Goal: Task Accomplishment & Management: Manage account settings

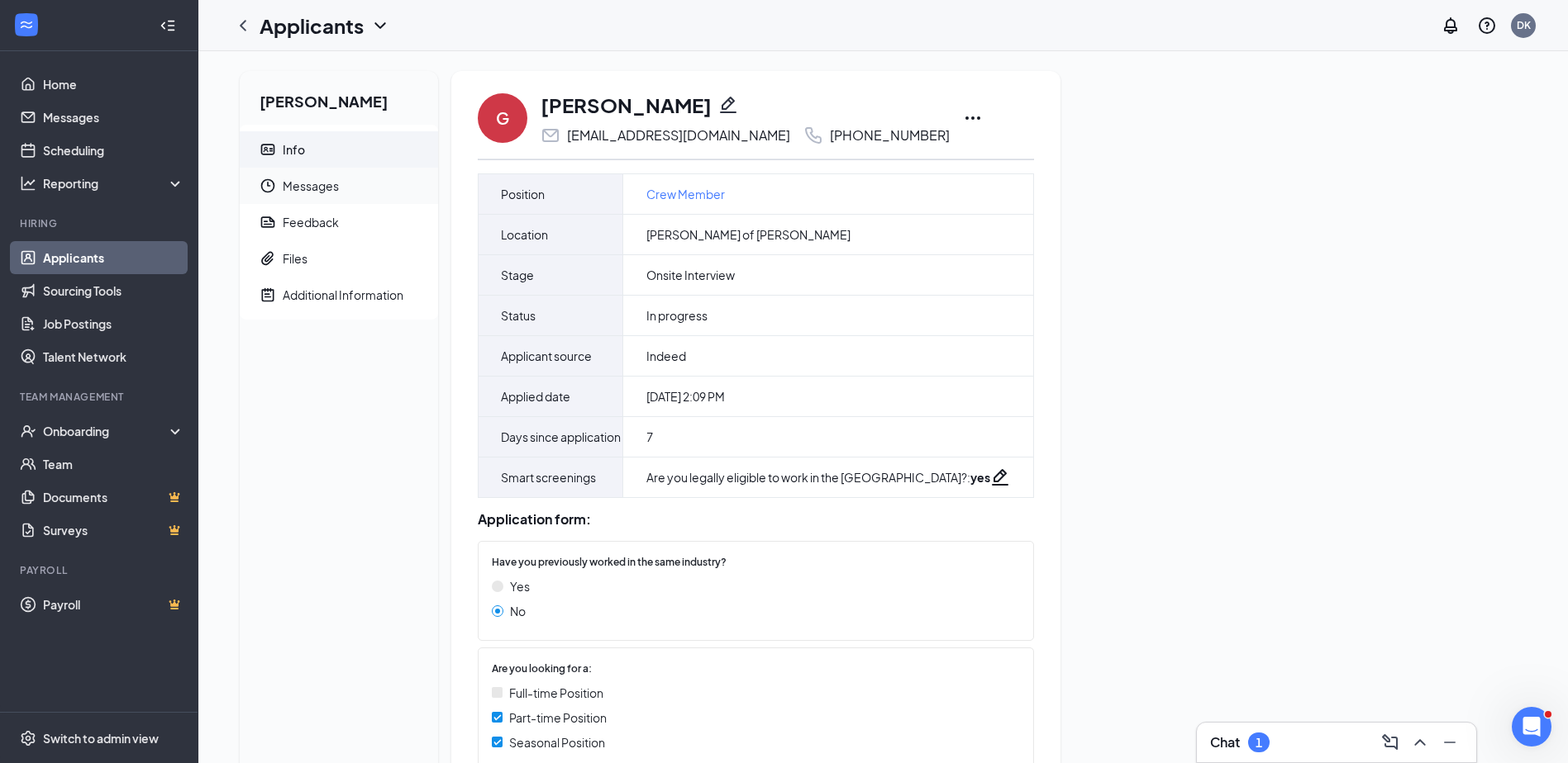
click at [303, 182] on span "Messages" at bounding box center [354, 185] width 142 height 37
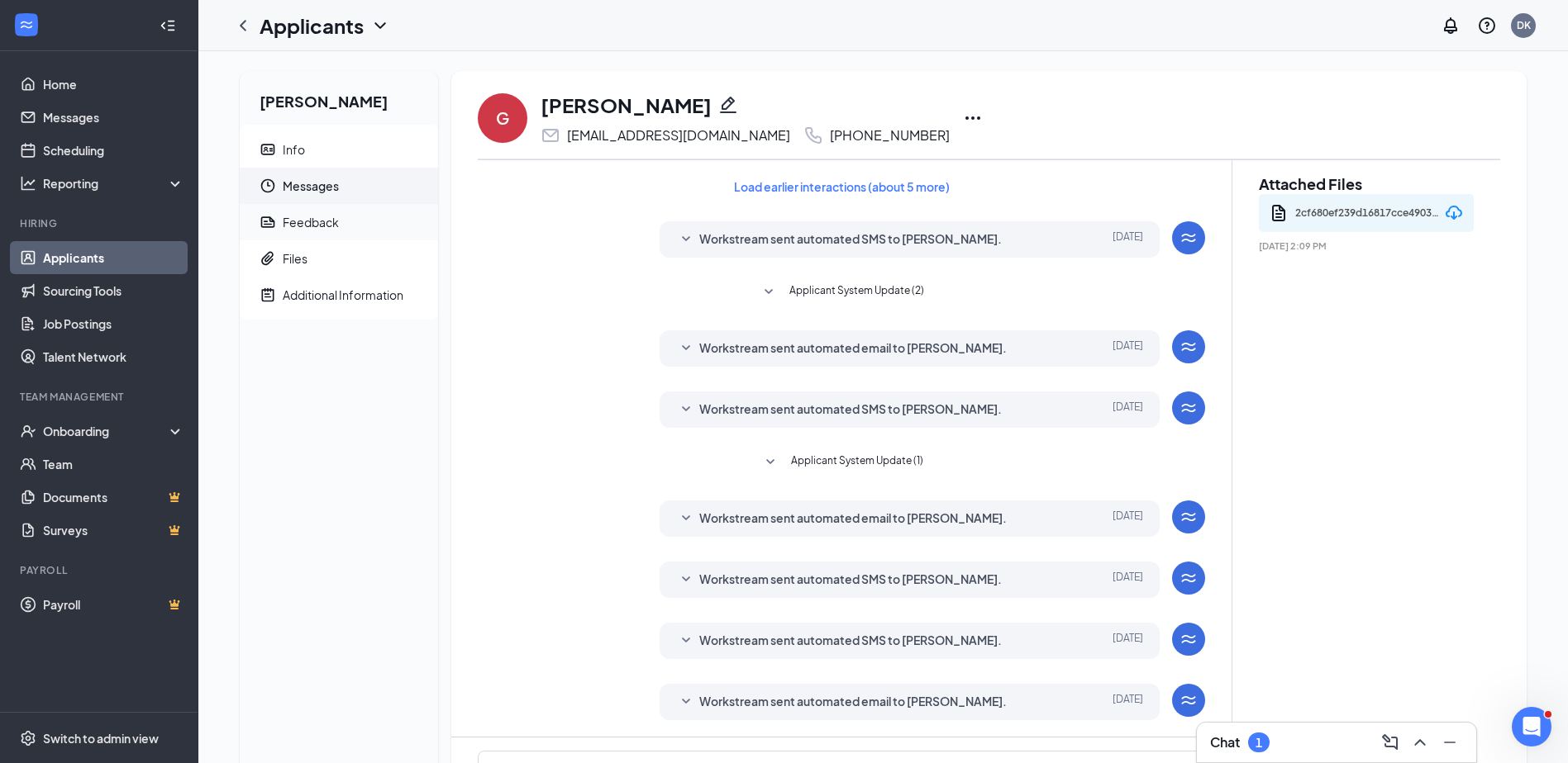
click at [316, 217] on div "Feedback" at bounding box center [311, 223] width 56 height 17
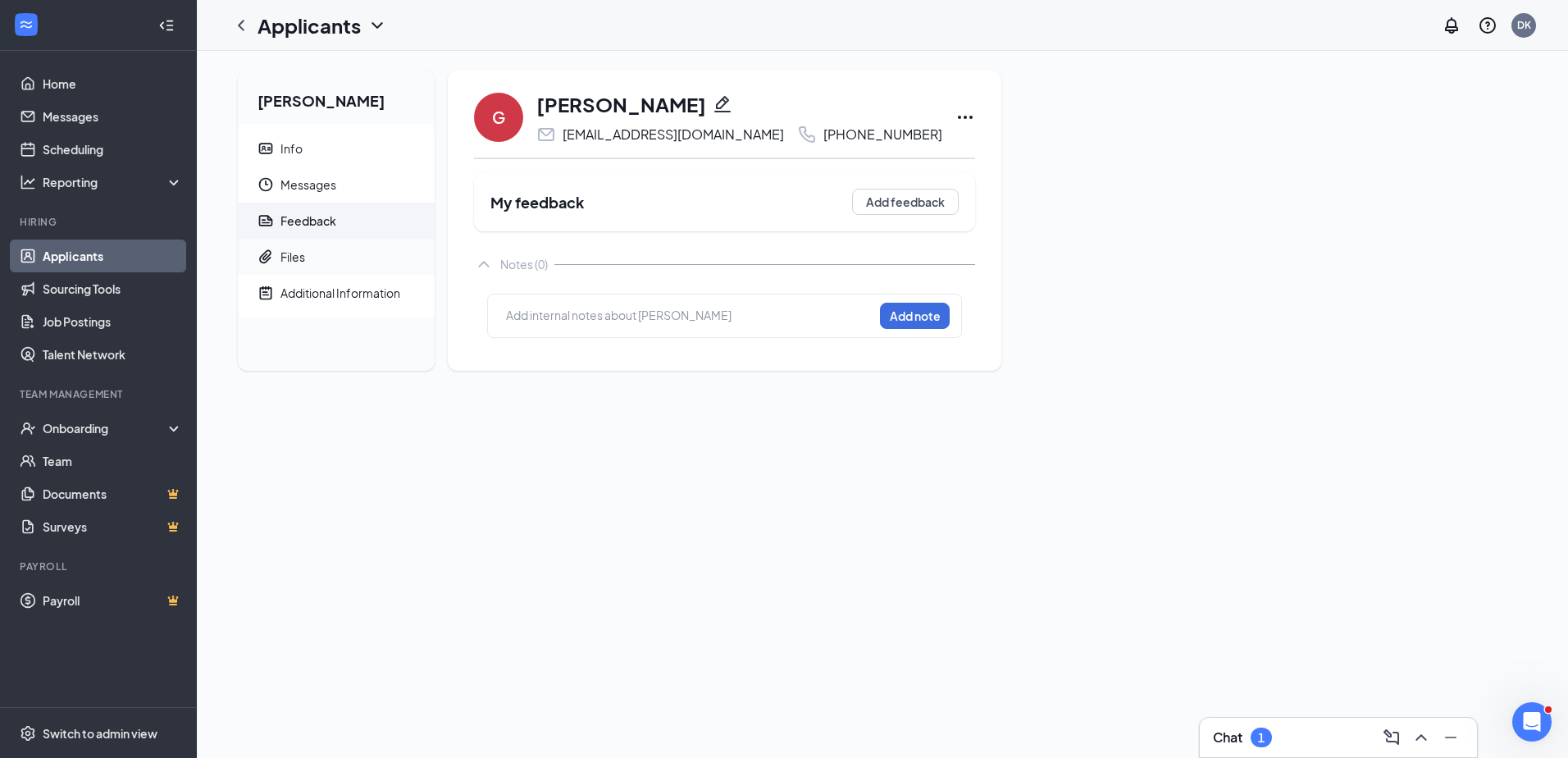
click at [311, 245] on span "Files" at bounding box center [351, 257] width 141 height 36
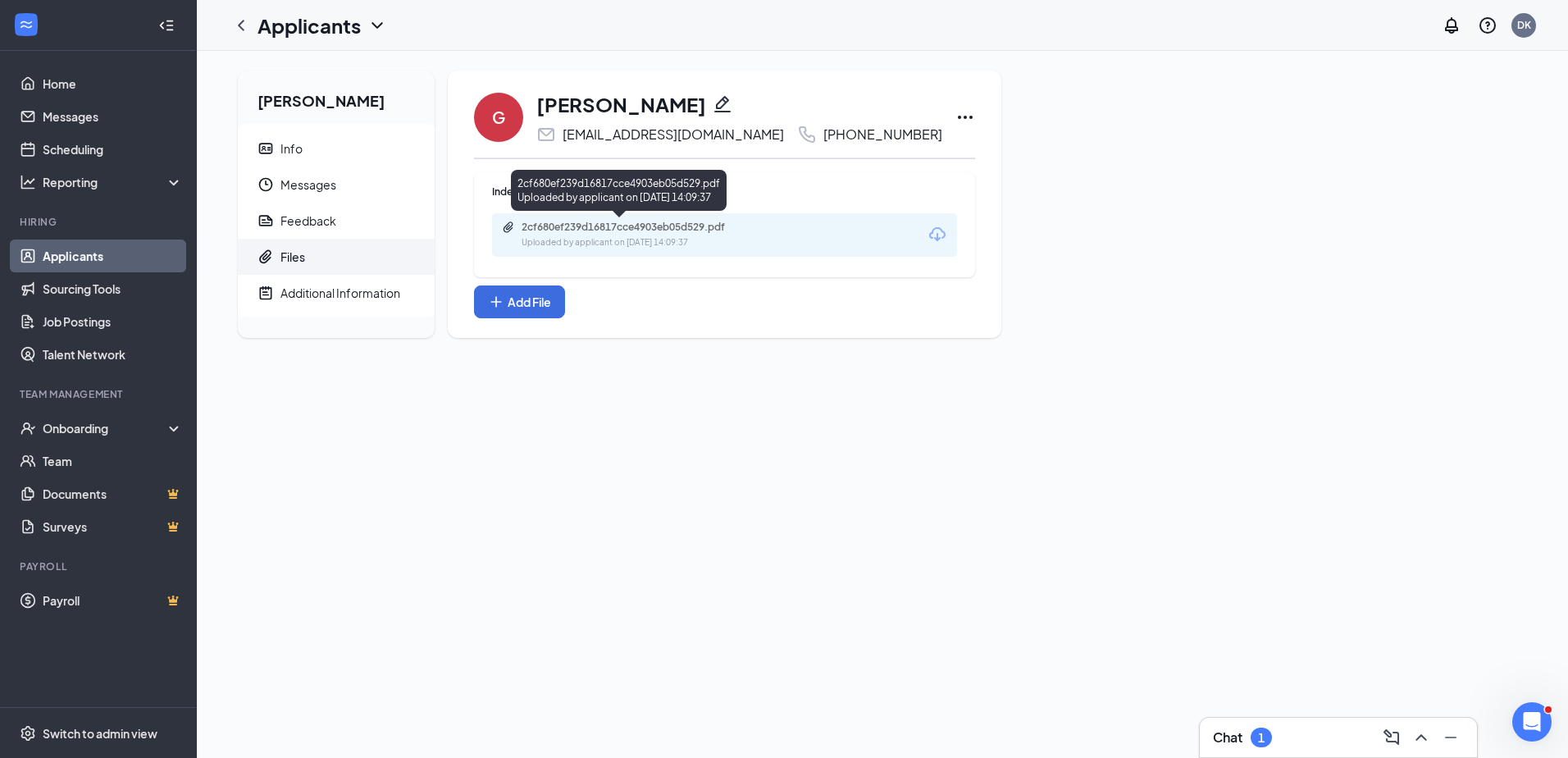
click at [570, 227] on div "2cf680ef239d16817cce4903eb05d529.pdf" at bounding box center [636, 227] width 230 height 13
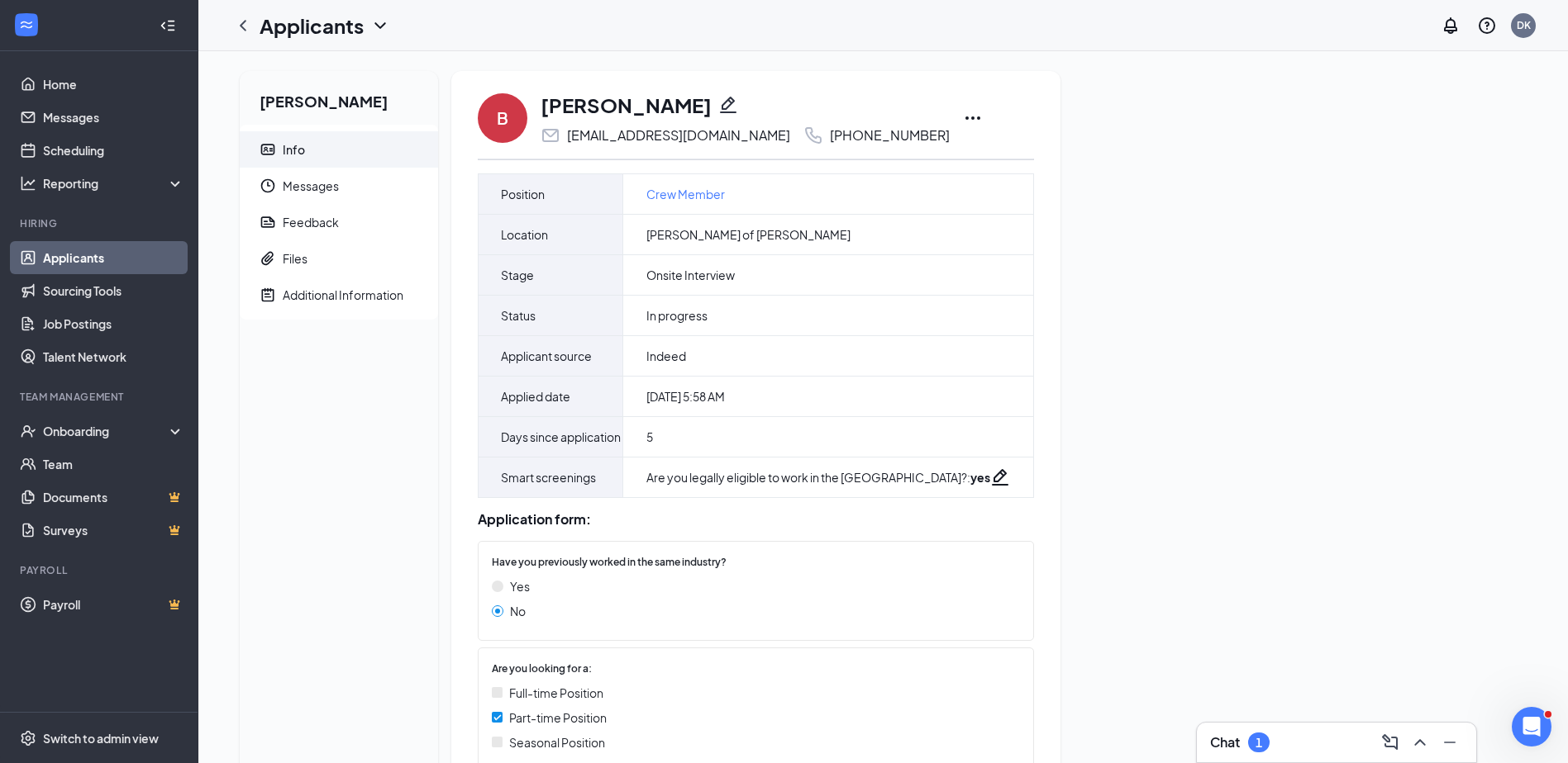
click at [963, 120] on icon "Ellipses" at bounding box center [972, 118] width 20 height 20
click at [291, 242] on span "Files" at bounding box center [354, 258] width 142 height 37
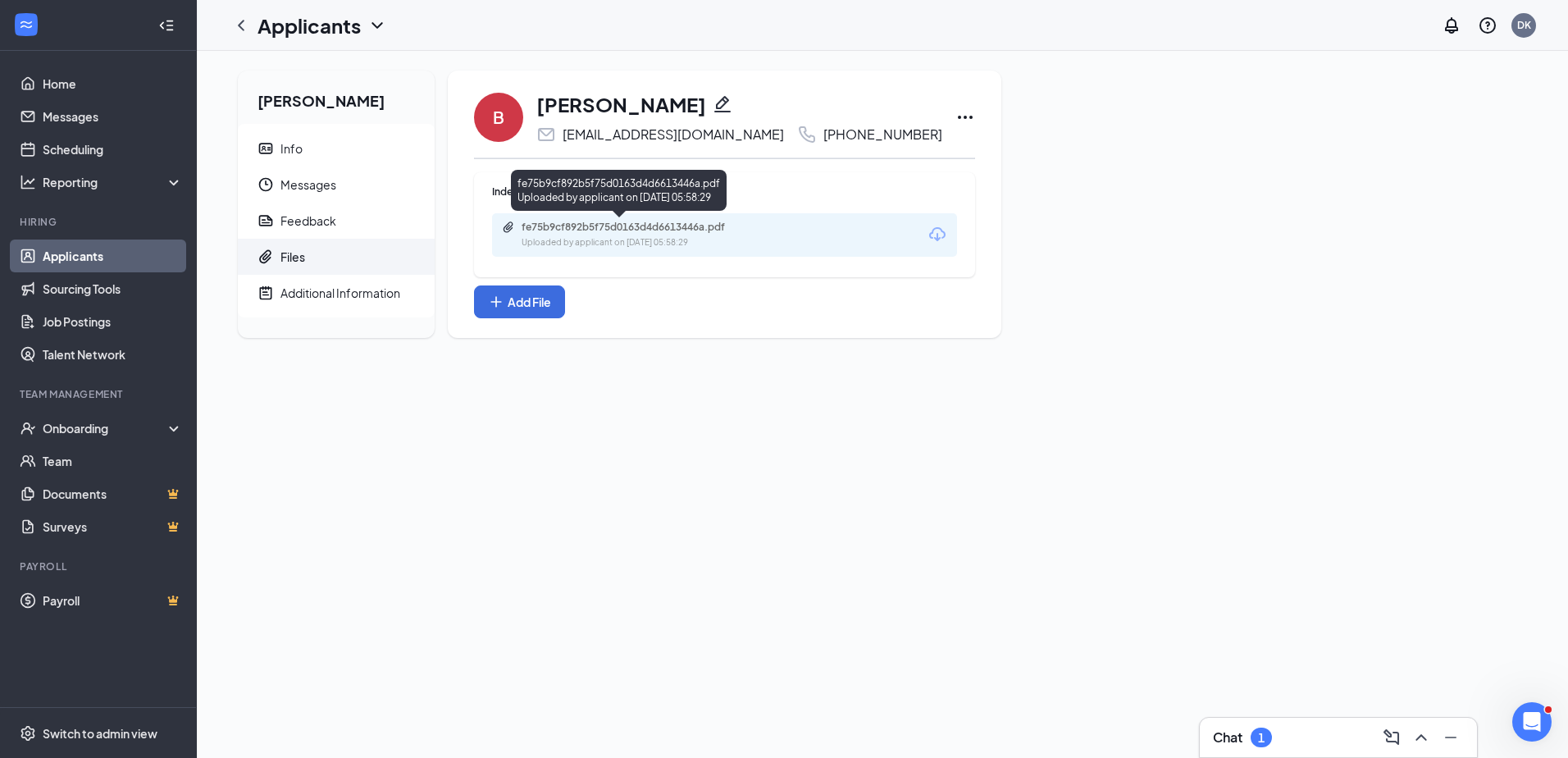
click at [529, 228] on div "fe75b9cf892b5f75d0163d4d6613446a.pdf" at bounding box center [636, 227] width 230 height 13
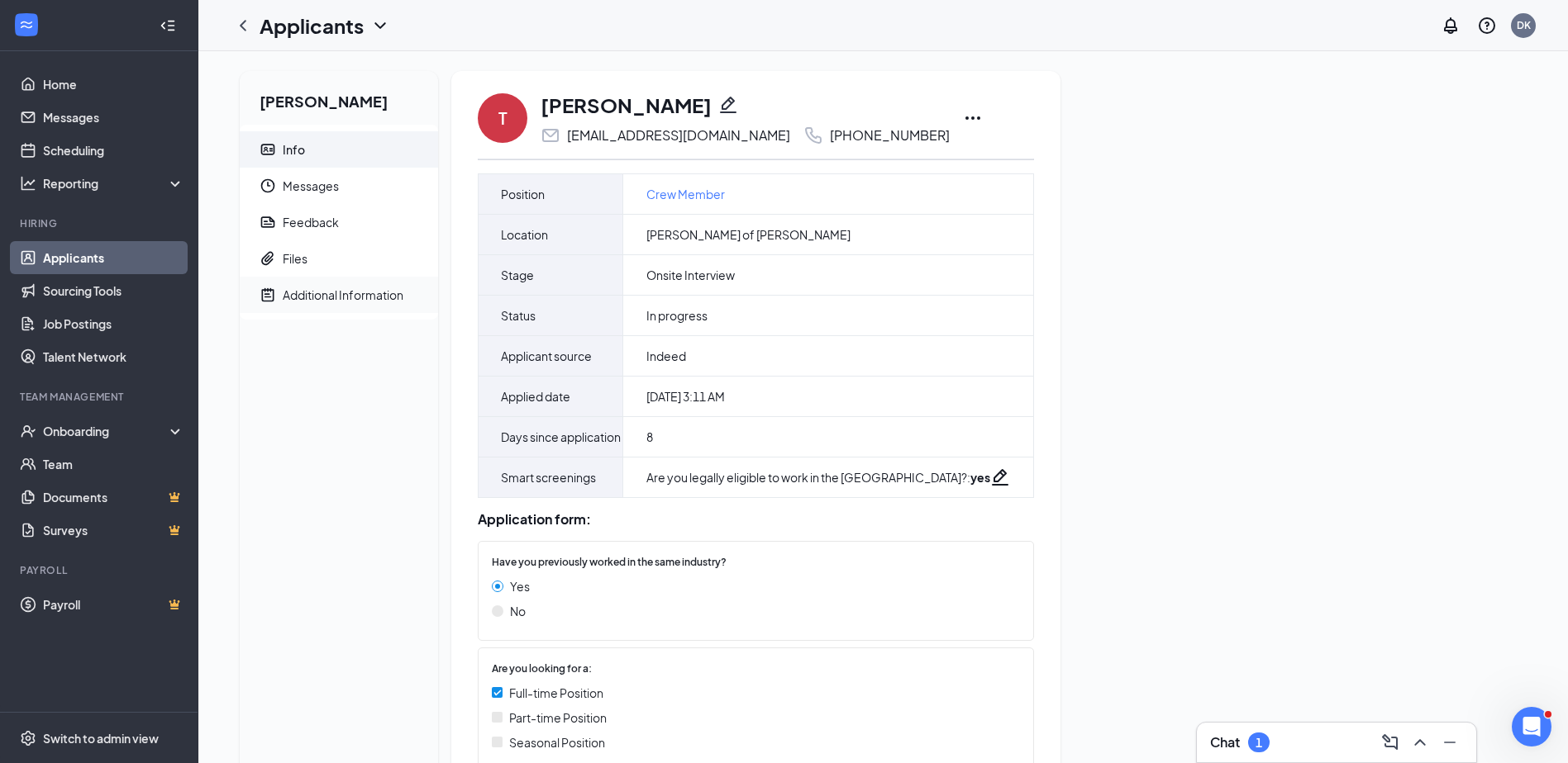
click at [333, 289] on div "Additional Information" at bounding box center [343, 295] width 121 height 17
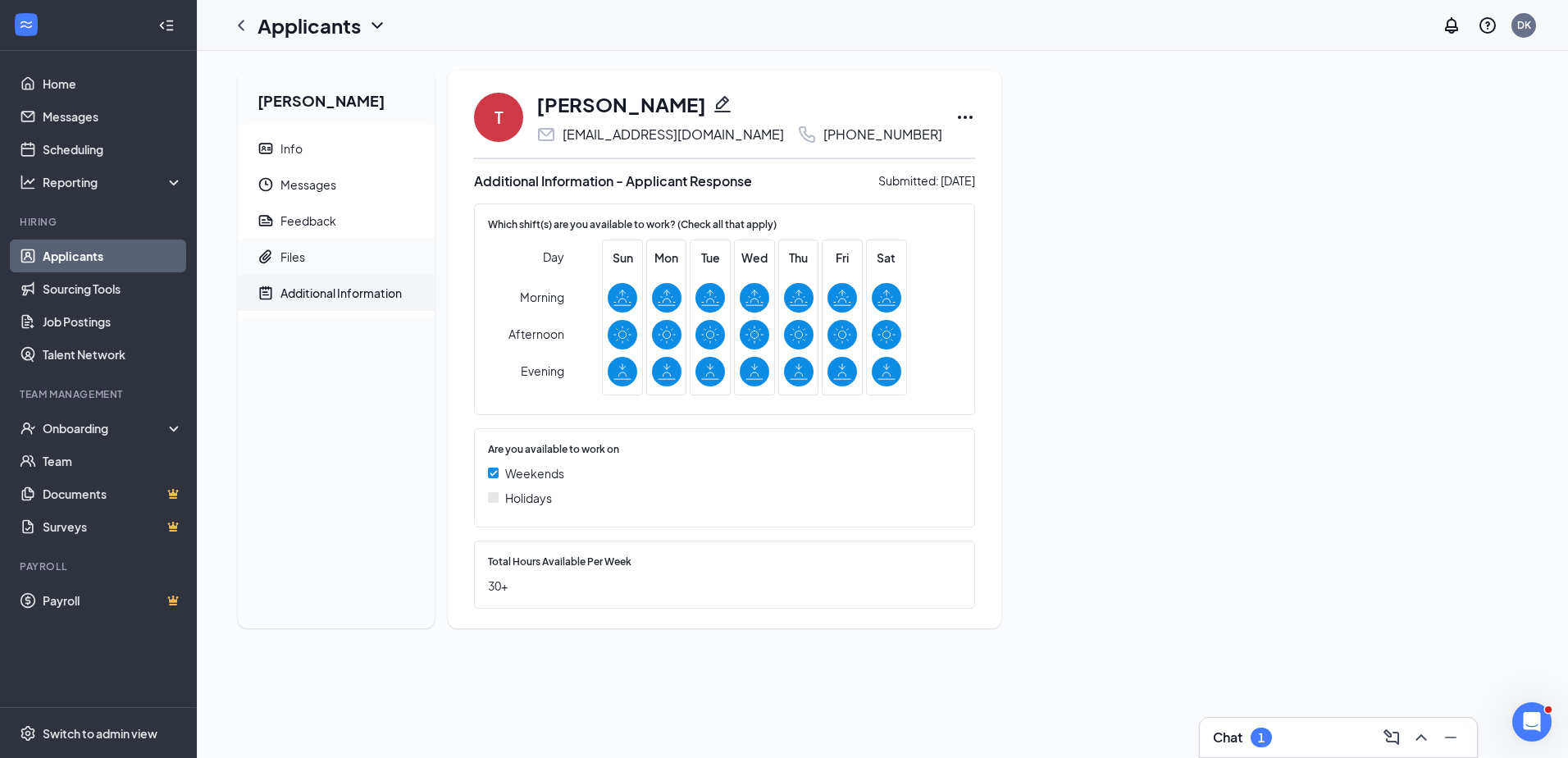
click at [303, 270] on span "Files" at bounding box center [351, 257] width 141 height 36
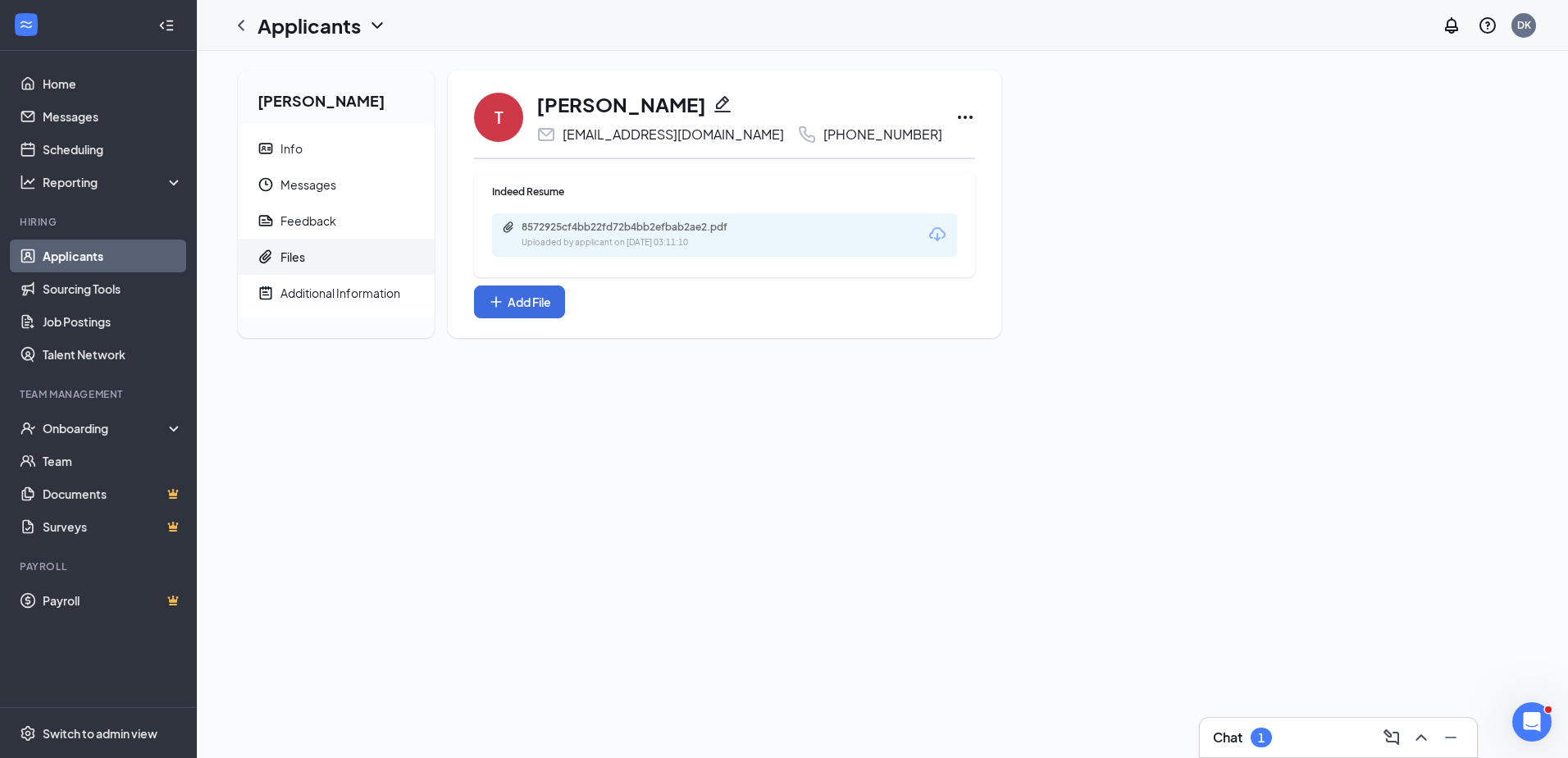
click at [632, 240] on div "Uploaded by applicant on Sep 07, 2025 at 03:11:10" at bounding box center [644, 243] width 246 height 13
click at [331, 223] on div "Feedback" at bounding box center [309, 221] width 56 height 17
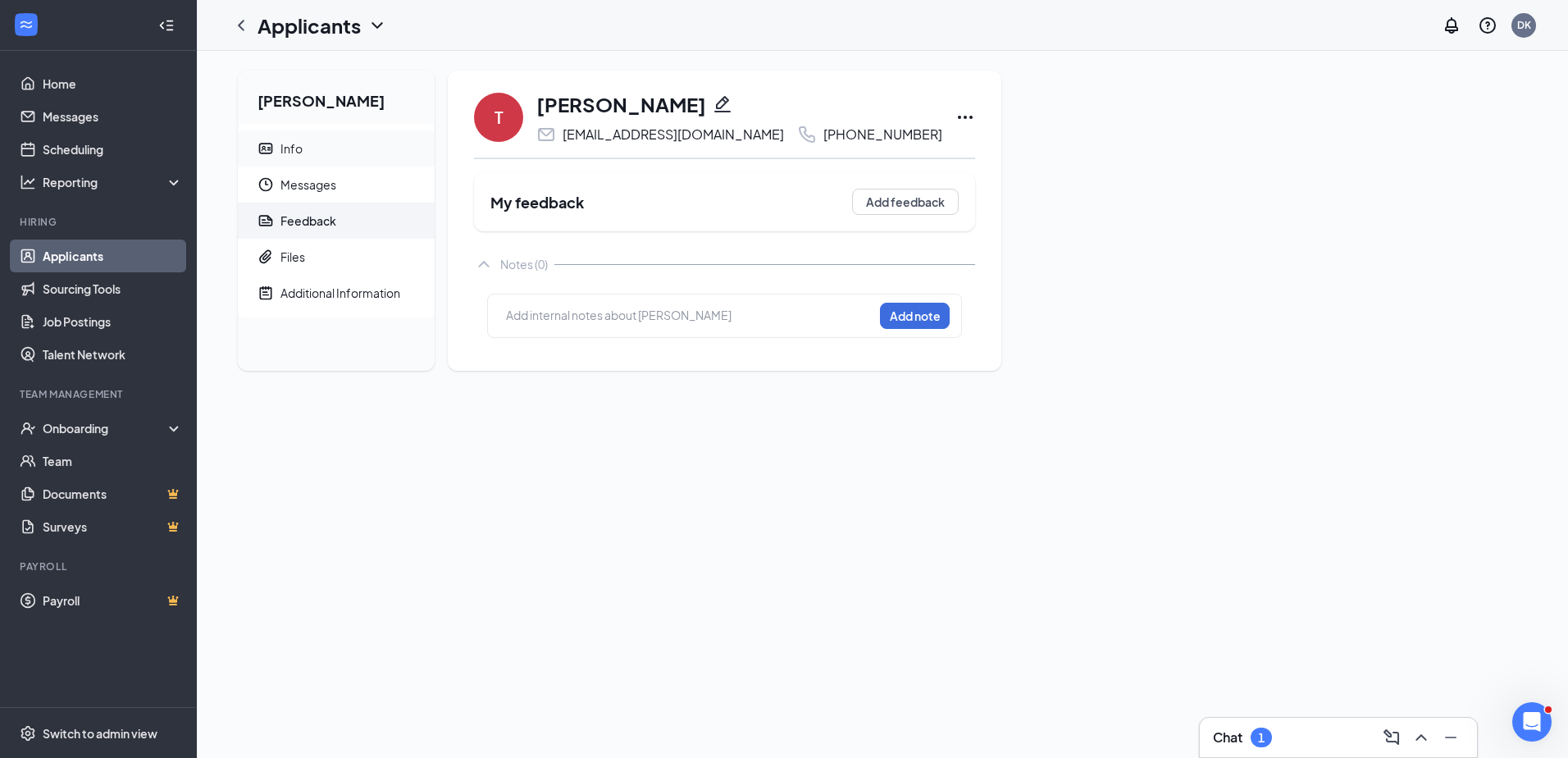
click at [323, 161] on span "Info" at bounding box center [351, 148] width 141 height 36
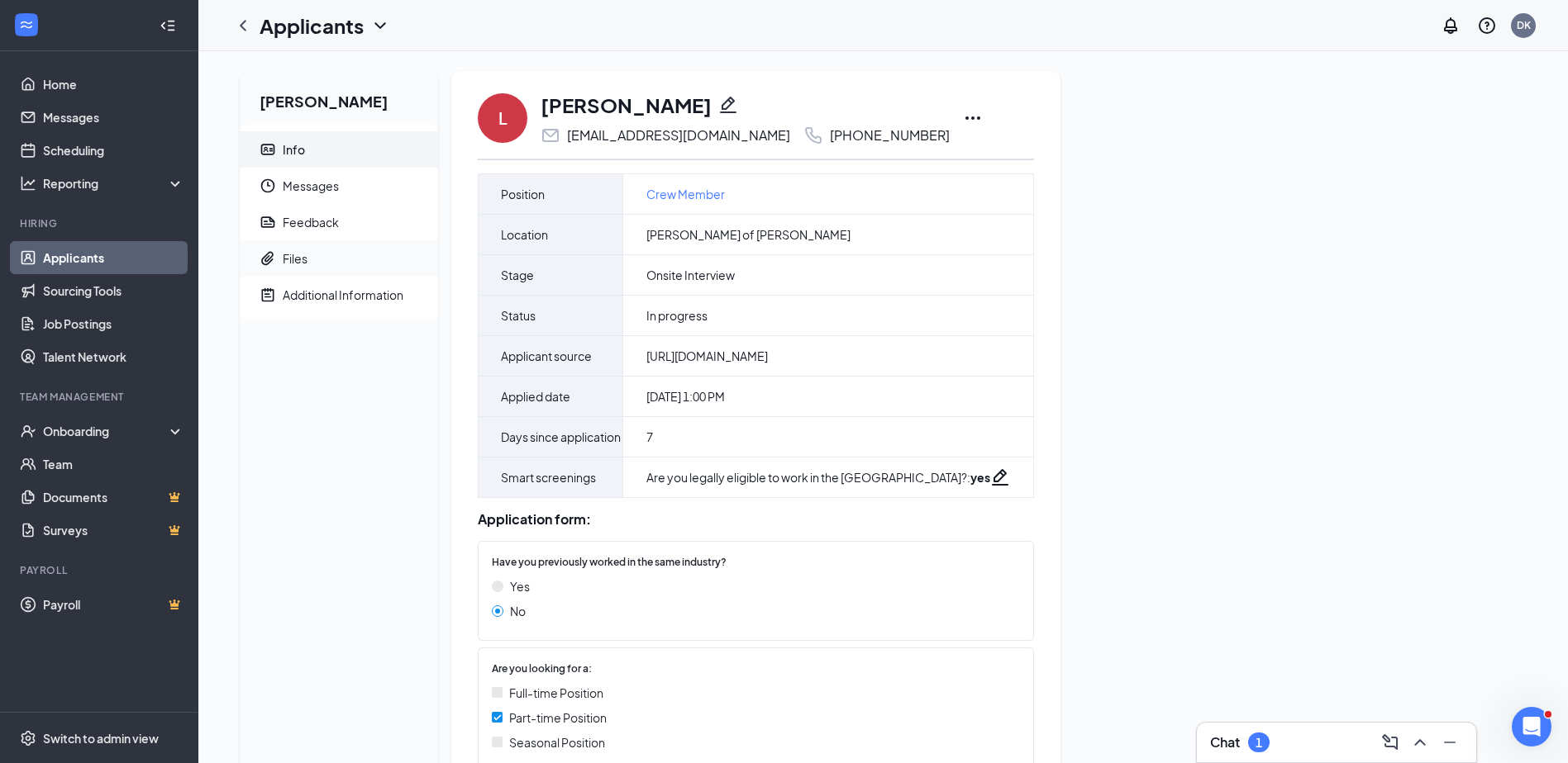
click at [299, 263] on div "Files" at bounding box center [295, 258] width 24 height 17
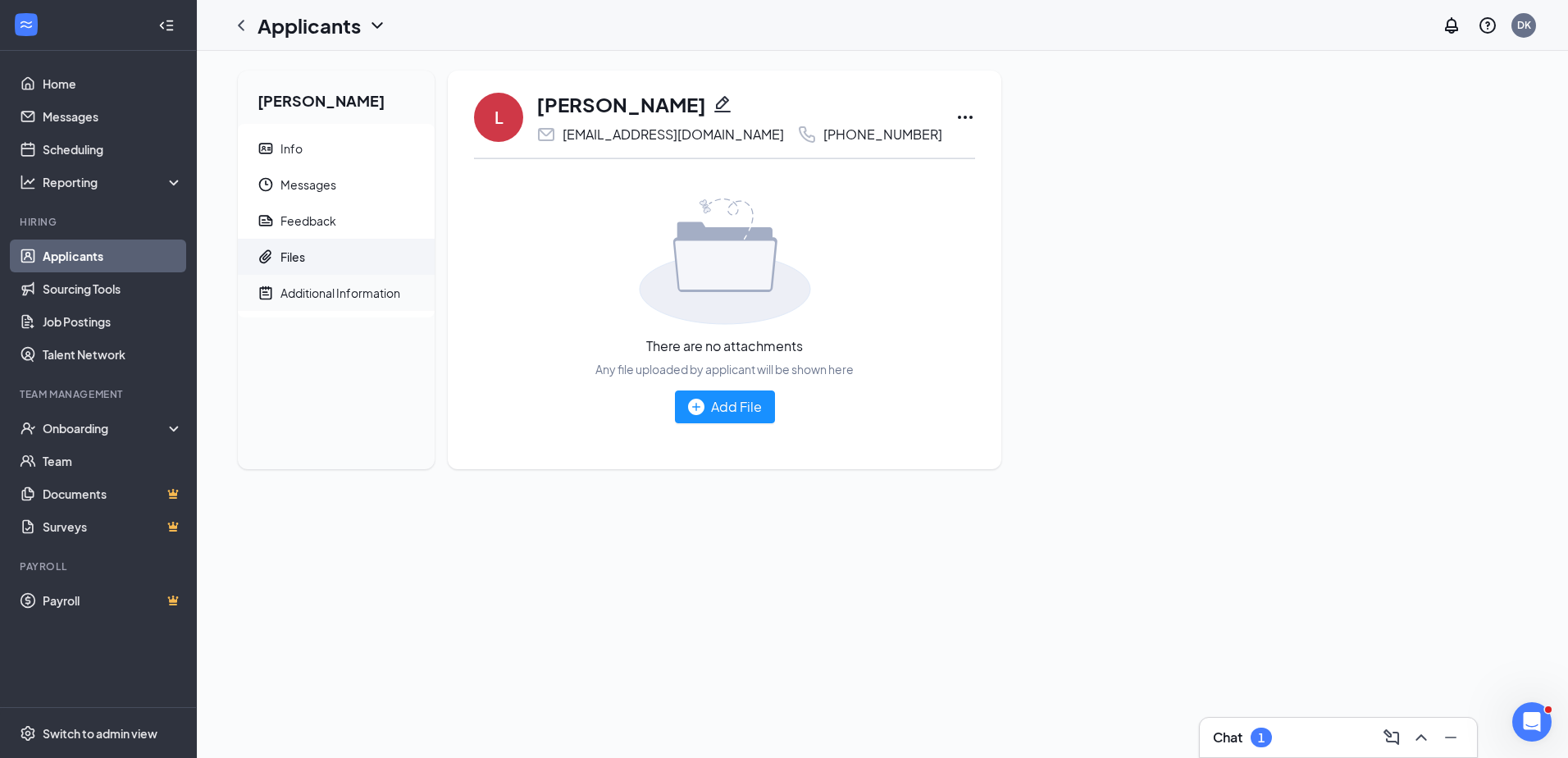
click at [259, 289] on icon "NoteActive" at bounding box center [266, 293] width 17 height 17
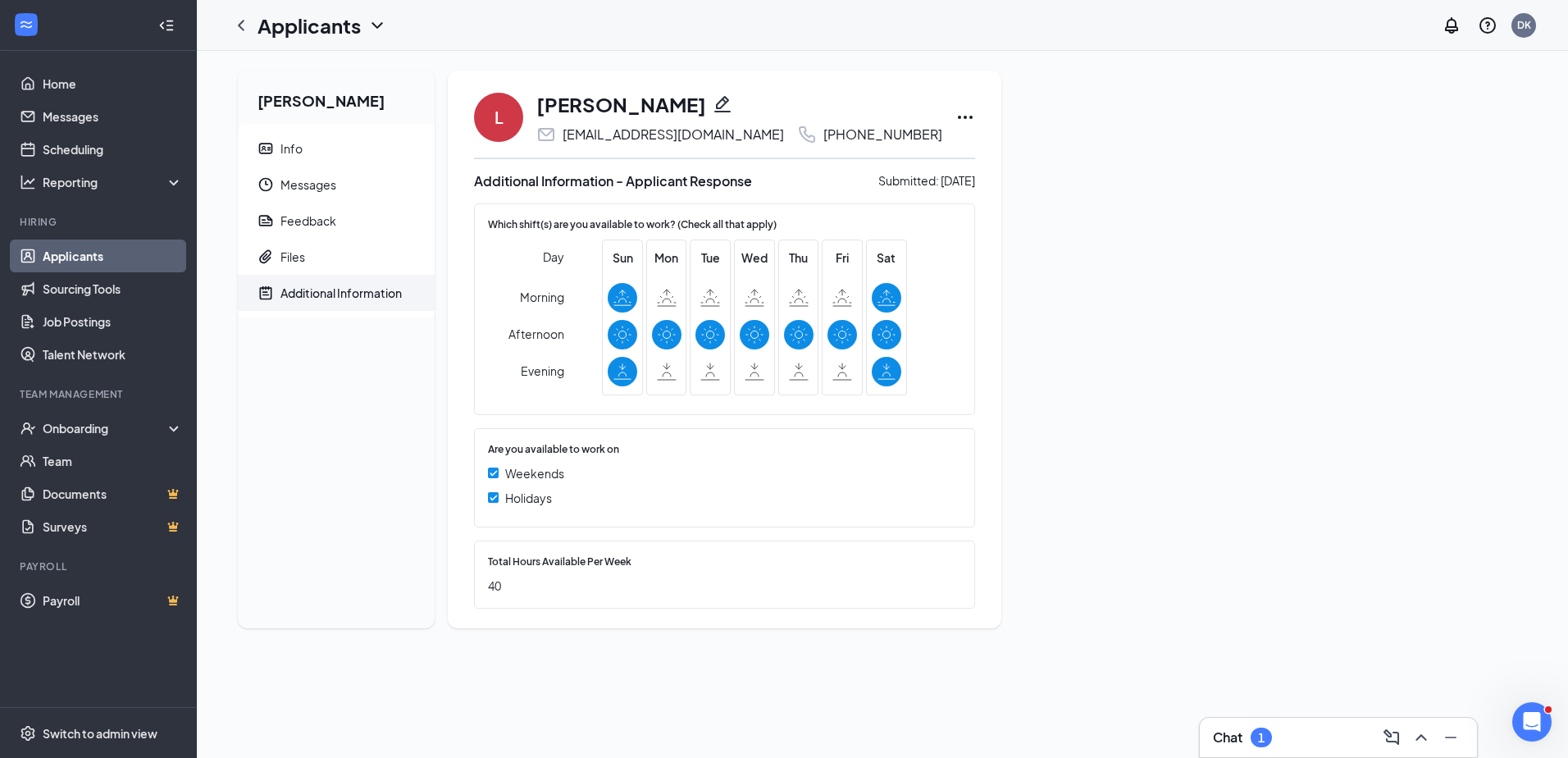
click at [105, 255] on link "Applicants" at bounding box center [112, 256] width 140 height 33
